Goal: Task Accomplishment & Management: Use online tool/utility

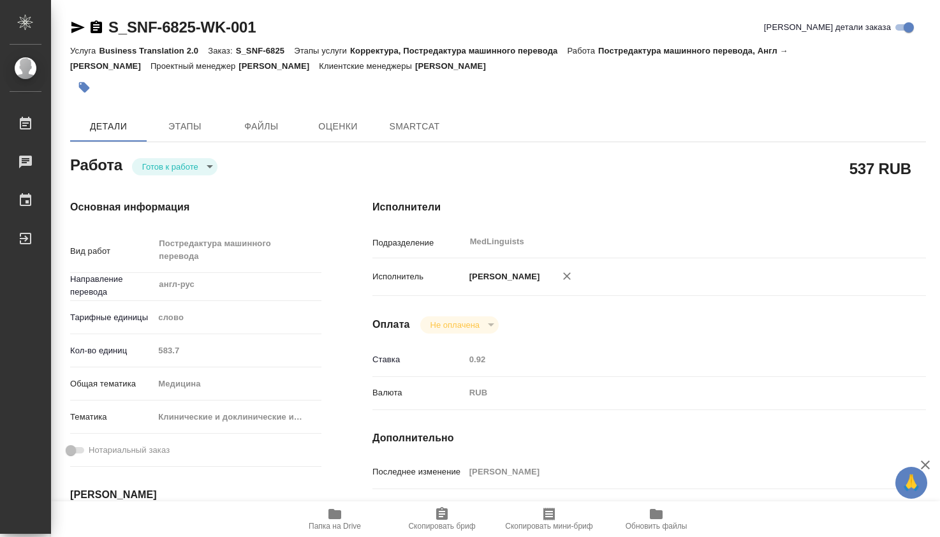
type textarea "x"
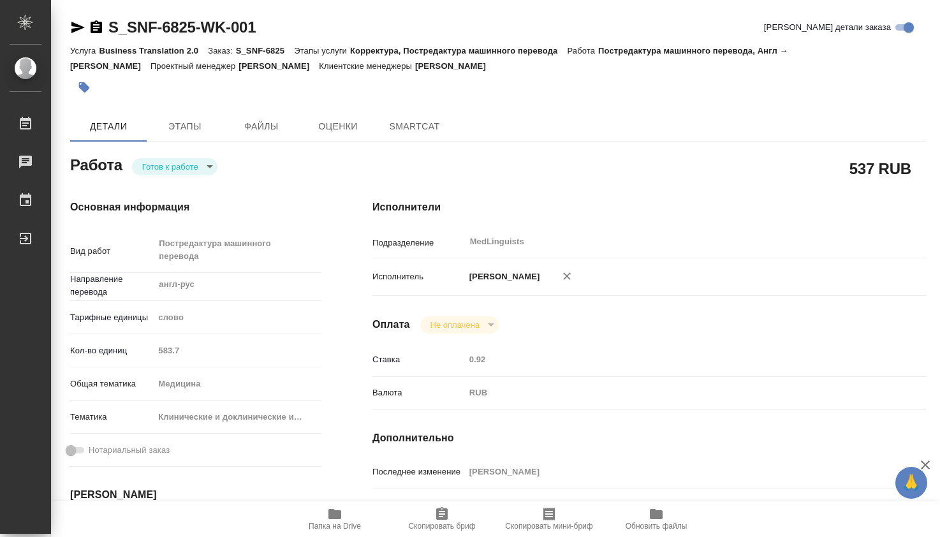
type textarea "x"
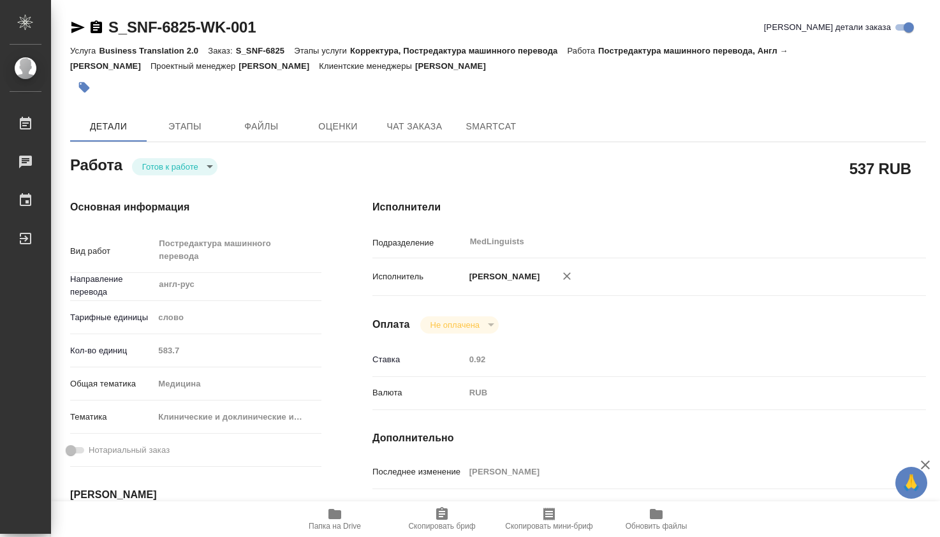
type textarea "x"
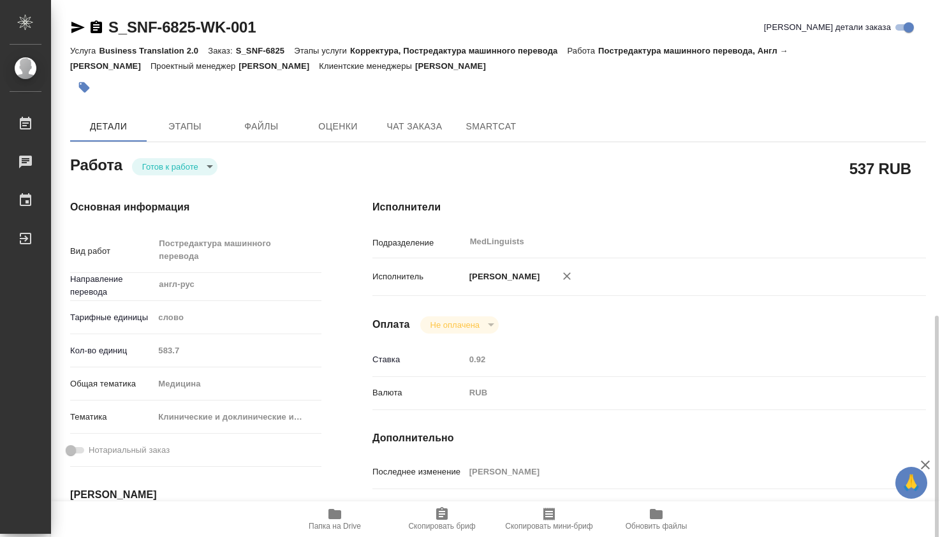
scroll to position [212, 0]
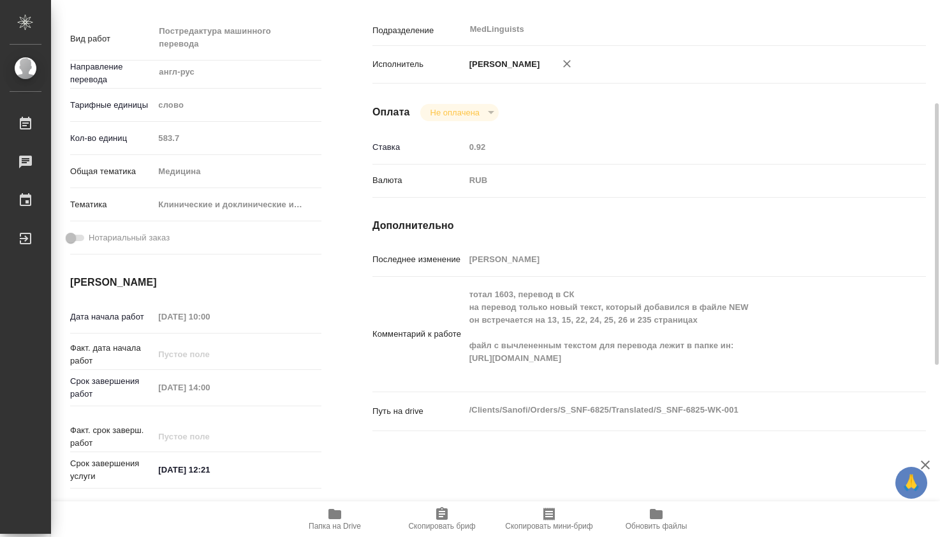
type textarea "x"
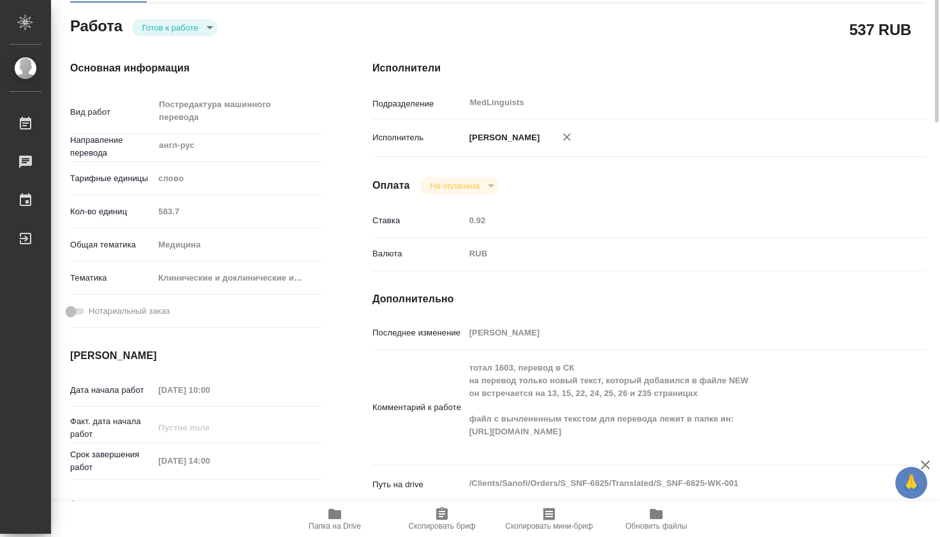
scroll to position [0, 0]
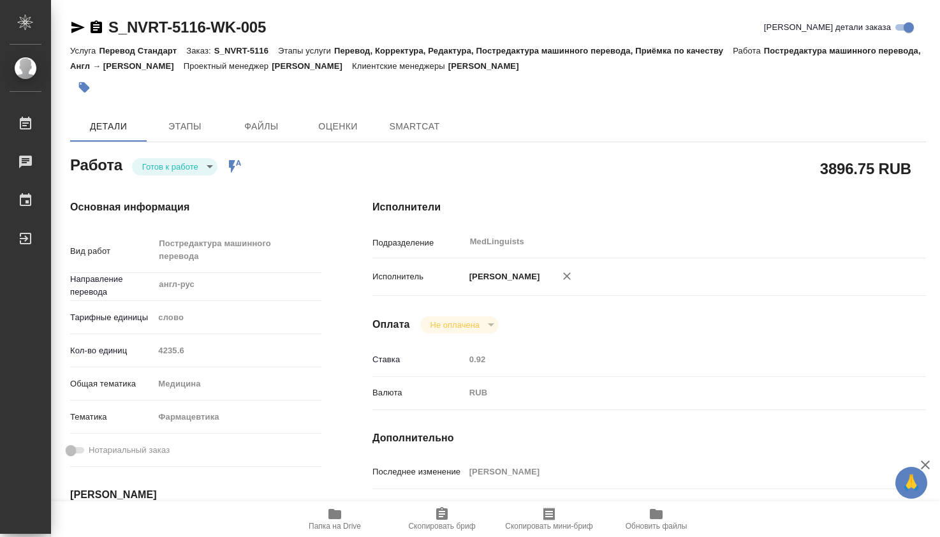
type textarea "x"
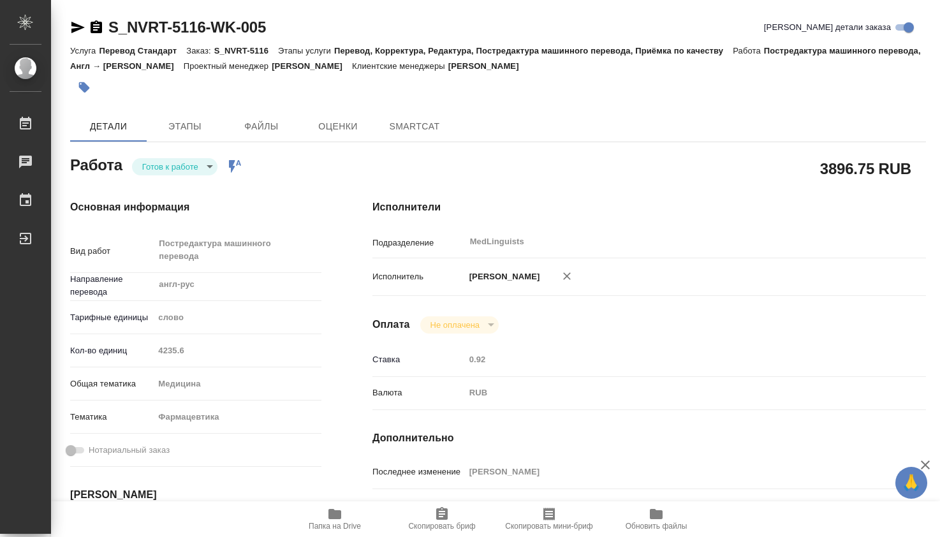
type textarea "x"
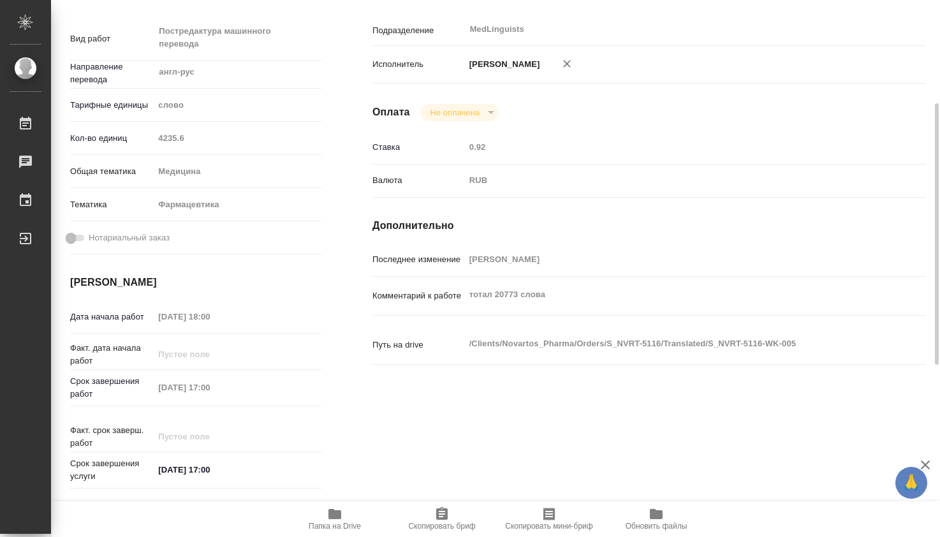
type textarea "x"
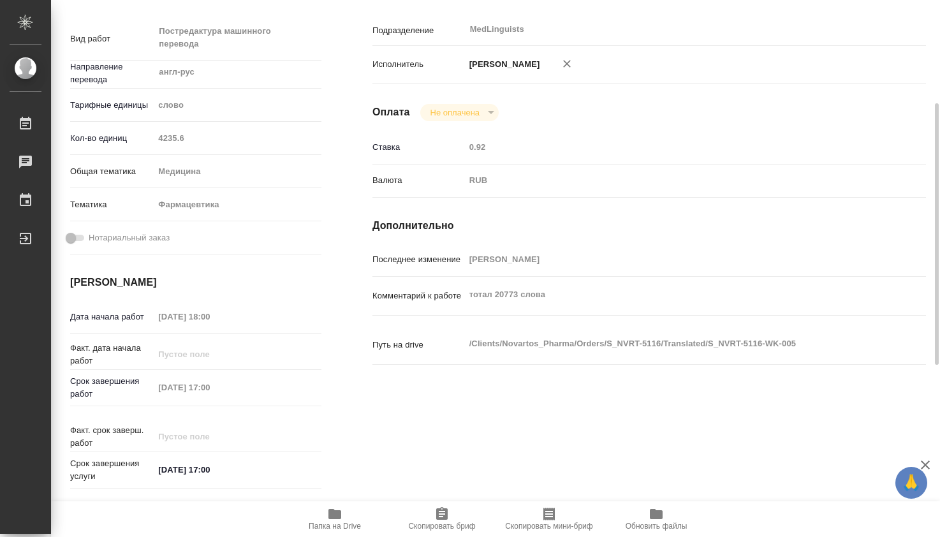
scroll to position [425, 0]
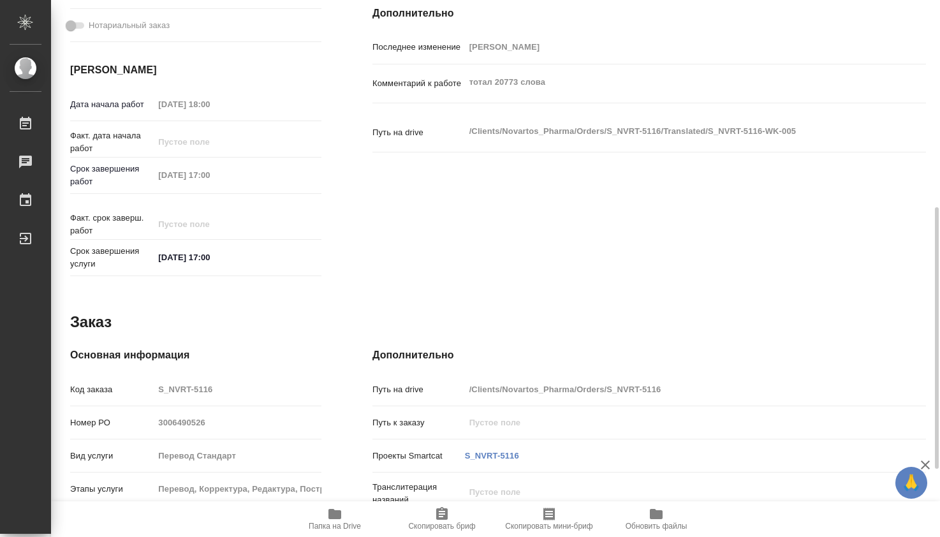
type textarea "x"
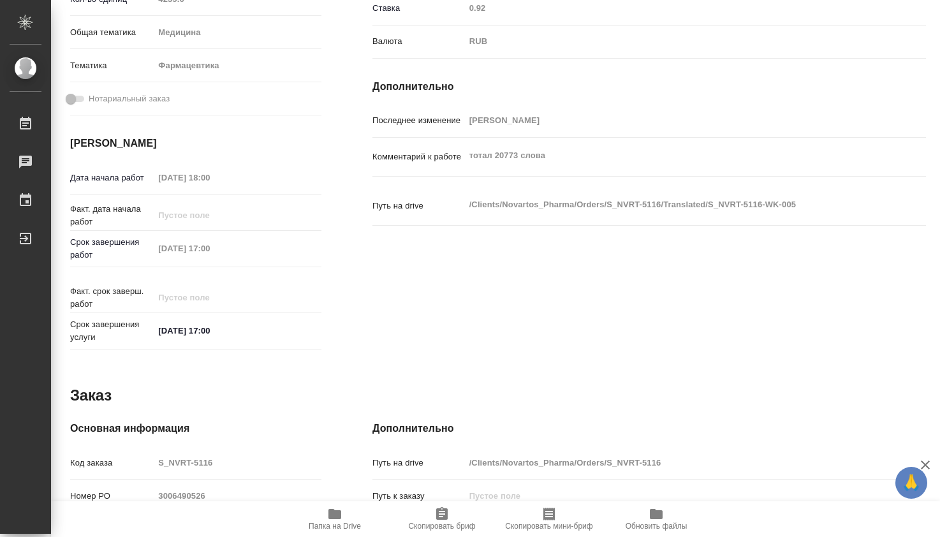
scroll to position [0, 0]
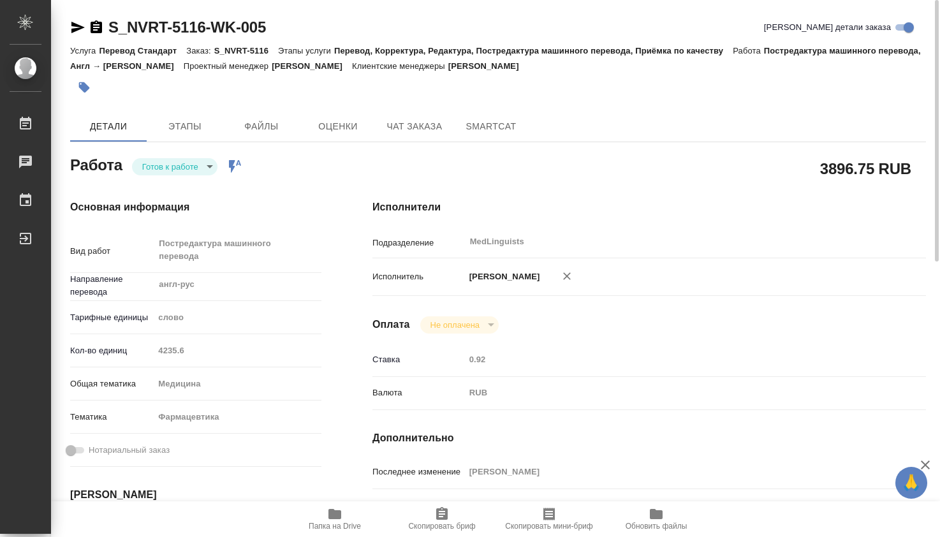
click at [209, 170] on body "🙏 .cls-1 fill:#fff; AWATERA Dmitrieva Olga Работы 0 Чаты График Выйти S_NVRT-51…" at bounding box center [470, 268] width 940 height 537
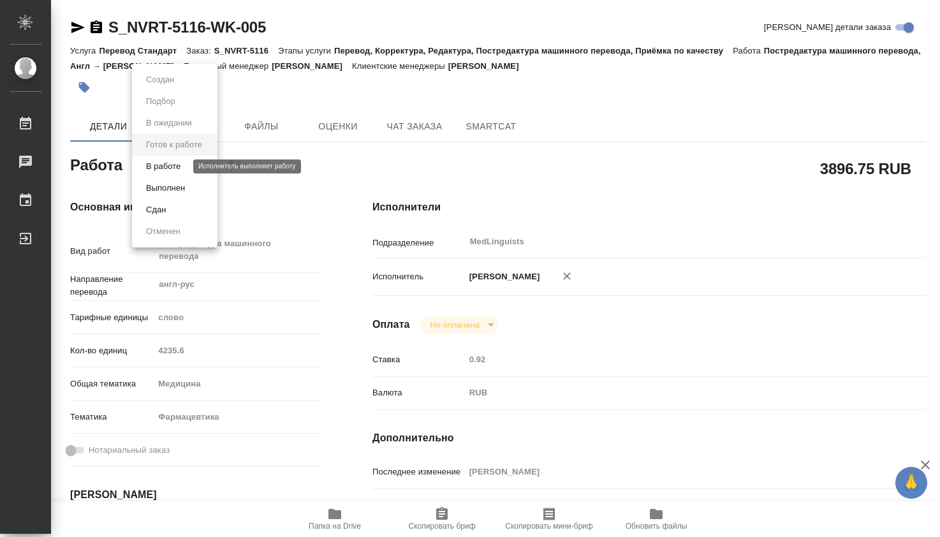
click at [177, 166] on button "В работе" at bounding box center [163, 166] width 42 height 14
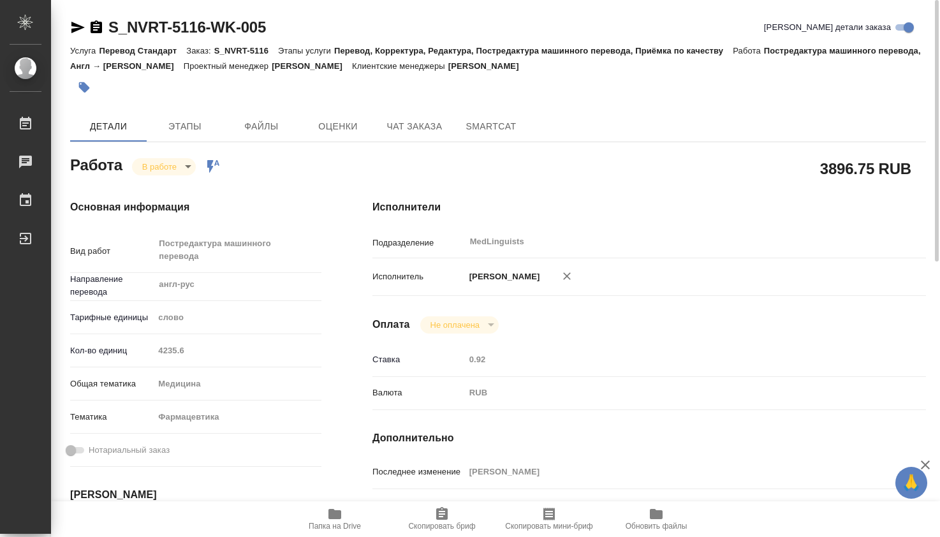
type textarea "x"
